Goal: Task Accomplishment & Management: Manage account settings

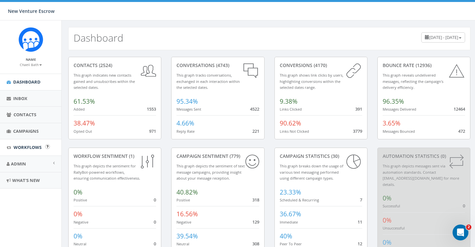
click at [31, 150] on link "Workflows" at bounding box center [30, 147] width 61 height 16
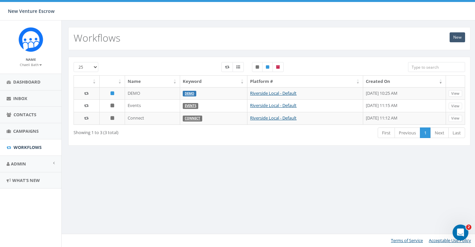
click at [462, 39] on link "New" at bounding box center [458, 37] width 16 height 10
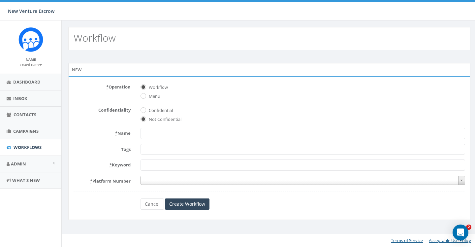
select select
click at [144, 96] on input "Menu" at bounding box center [143, 96] width 4 height 4
radio input "true"
click at [147, 87] on label "Workflow" at bounding box center [157, 87] width 21 height 7
click at [145, 87] on input "Workflow" at bounding box center [143, 87] width 4 height 4
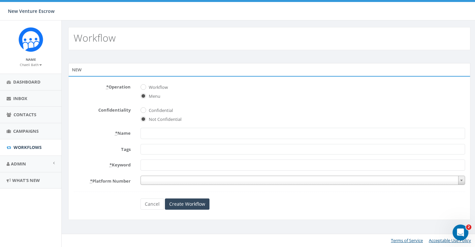
radio input "true"
click at [150, 134] on input "* Name" at bounding box center [303, 133] width 325 height 11
click at [152, 151] on span at bounding box center [303, 149] width 325 height 11
click at [117, 156] on form "* Operation Workflow Menu Confidentiality Confidential Not Confidential * Name …" at bounding box center [270, 146] width 392 height 128
click at [143, 165] on input "* Keyword" at bounding box center [303, 164] width 325 height 11
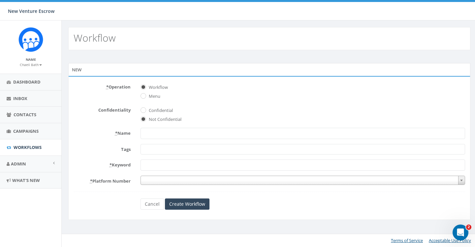
click at [120, 167] on label "* Keyword" at bounding box center [102, 163] width 67 height 9
click at [141, 167] on input "* Keyword" at bounding box center [303, 164] width 325 height 11
click at [161, 135] on input "* Name" at bounding box center [303, 133] width 325 height 11
type input "TEST"
click at [162, 163] on input "* Keyword" at bounding box center [303, 164] width 325 height 11
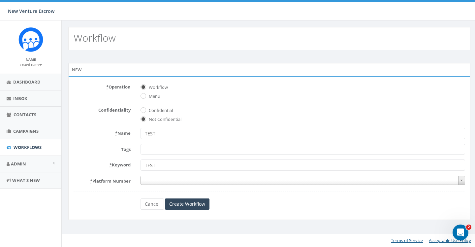
type input "TEST"
click at [160, 179] on span at bounding box center [303, 180] width 325 height 9
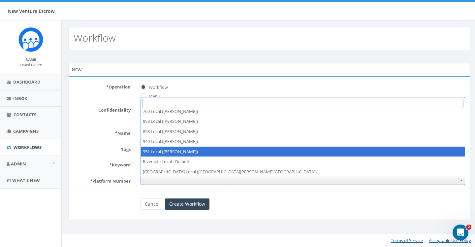
scroll to position [17, 0]
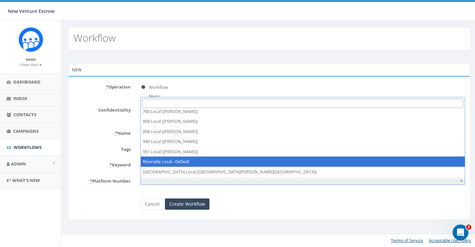
select select "6926189"
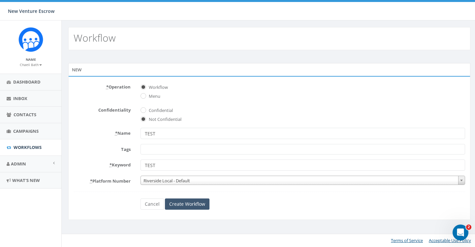
click at [171, 200] on input "Create Workflow" at bounding box center [187, 203] width 45 height 11
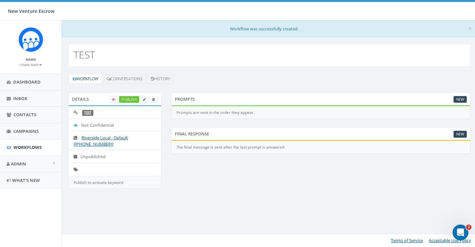
click at [395, 116] on div "Prompts are sent in the order they appear." at bounding box center [320, 112] width 299 height 13
click at [111, 80] on icon at bounding box center [109, 79] width 4 height 4
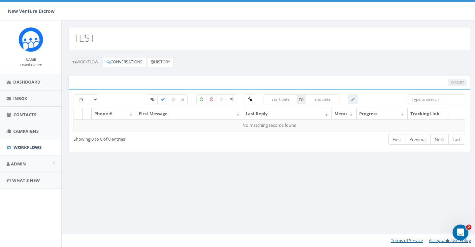
click at [154, 61] on icon at bounding box center [152, 62] width 3 height 4
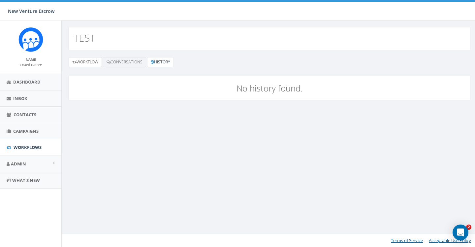
click at [96, 63] on link "Workflow" at bounding box center [85, 62] width 33 height 10
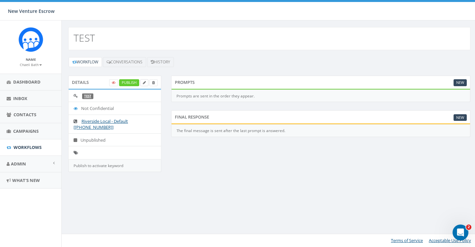
click at [145, 83] on icon at bounding box center [144, 83] width 3 height 4
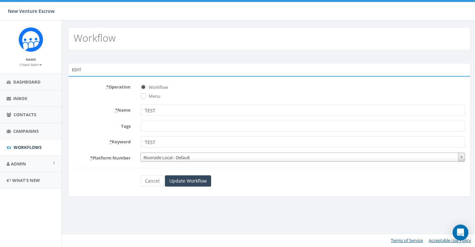
select select
click at [147, 95] on label "Menu" at bounding box center [153, 96] width 13 height 7
click at [145, 95] on input "Menu" at bounding box center [143, 96] width 4 height 4
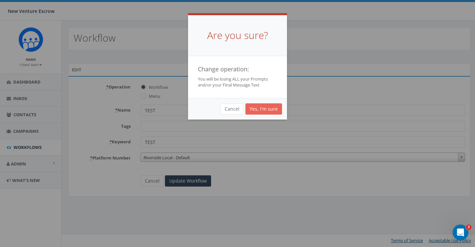
click at [260, 108] on button "Yes, I'm sure" at bounding box center [264, 108] width 37 height 11
radio input "true"
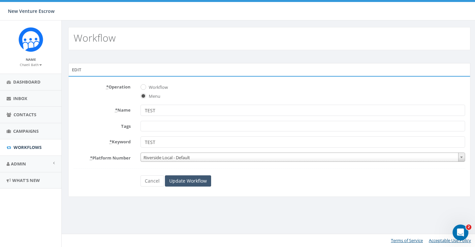
click at [193, 184] on input "Update Workflow" at bounding box center [188, 180] width 46 height 11
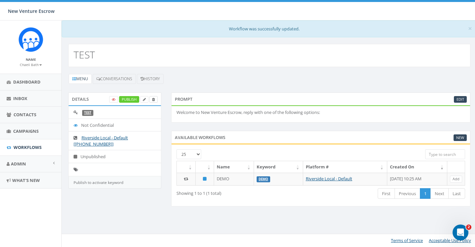
click at [153, 99] on icon at bounding box center [153, 100] width 3 height 4
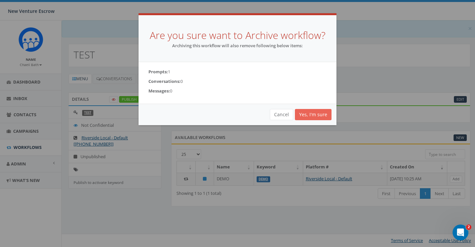
click at [321, 115] on link "Yes, I'm sure" at bounding box center [313, 114] width 37 height 11
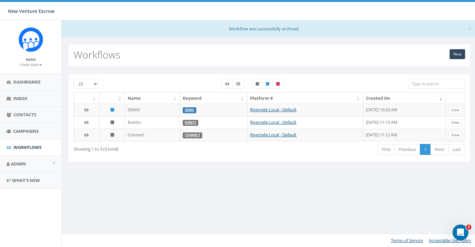
click at [38, 66] on small "Chaeli Bath" at bounding box center [31, 64] width 22 height 5
click at [35, 81] on link "Sign Out" at bounding box center [33, 83] width 52 height 8
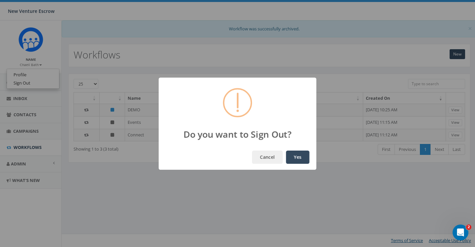
click at [297, 154] on button "Yes" at bounding box center [297, 157] width 23 height 13
